Goal: Task Accomplishment & Management: Complete application form

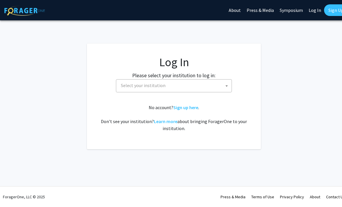
select select
click at [209, 83] on span "Select your institution" at bounding box center [175, 85] width 113 height 12
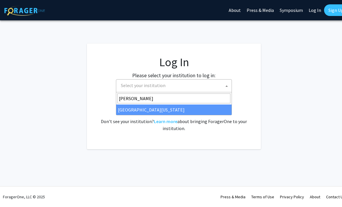
type input "kent"
select select "13"
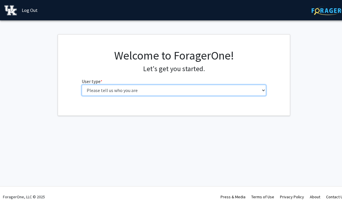
click at [253, 88] on select "Please tell us who you are Undergraduate Student Master's Student Doctoral Cand…" at bounding box center [174, 90] width 185 height 11
select select "1: undergrad"
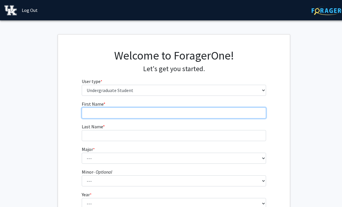
click at [93, 113] on input "First Name * required" at bounding box center [174, 112] width 185 height 11
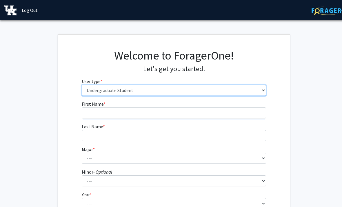
click at [95, 92] on select "Please tell us who you are Undergraduate Student Master's Student Doctoral Cand…" at bounding box center [174, 90] width 185 height 11
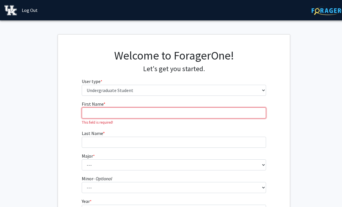
click at [88, 118] on input "First Name * required" at bounding box center [174, 112] width 185 height 11
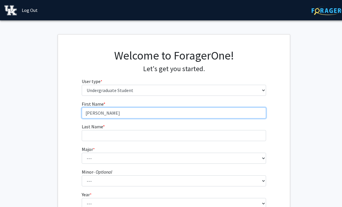
type input "Ryan"
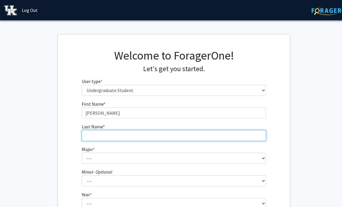
click at [94, 139] on input "Last Name * required" at bounding box center [174, 135] width 185 height 11
type input "Thorne"
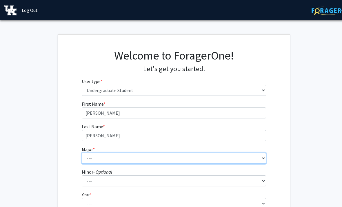
click at [206, 158] on select "--- Accounting Aerospace Engineering African American & Africana Studies Agricu…" at bounding box center [174, 158] width 185 height 11
select select "85: 922"
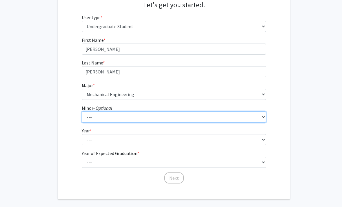
click at [215, 117] on select "--- African American & Africana Studies Agricultural Economics American Studies…" at bounding box center [174, 117] width 185 height 11
select select "46: 698"
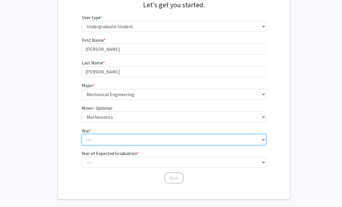
click at [213, 141] on select "--- First-year Sophomore Junior Senior Postbaccalaureate Certificate" at bounding box center [174, 139] width 185 height 11
select select "3: junior"
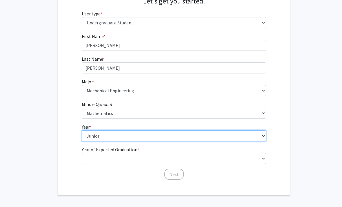
scroll to position [71, 0]
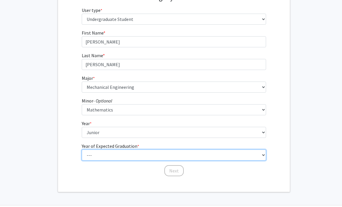
click at [224, 158] on select "--- 2025 2026 2027 2028 2029 2030 2031 2032 2033 2034" at bounding box center [174, 154] width 185 height 11
select select "2: 2026"
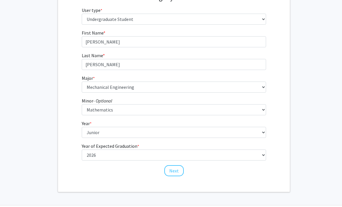
click at [341, 148] on fg-get-started "Welcome to ForagerOne! Let's get you started. User type * required Please tell …" at bounding box center [174, 77] width 348 height 229
click at [176, 167] on button "Next" at bounding box center [173, 170] width 19 height 11
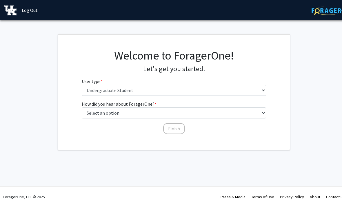
scroll to position [0, 0]
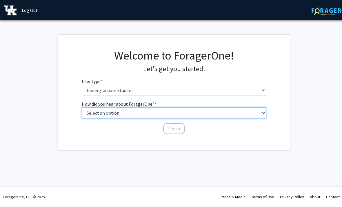
click at [93, 111] on select "Select an option Peer/student recommendation Faculty/staff recommendation Unive…" at bounding box center [174, 112] width 185 height 11
select select "2: faculty_recommendation"
click at [129, 113] on select "Select an option Peer/student recommendation Faculty/staff recommendation Unive…" at bounding box center [174, 112] width 185 height 11
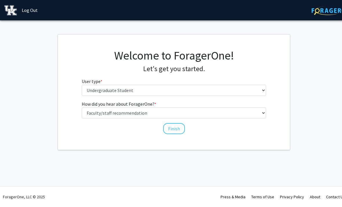
click at [169, 129] on button "Finish" at bounding box center [174, 128] width 22 height 11
